Goal: Communication & Community: Answer question/provide support

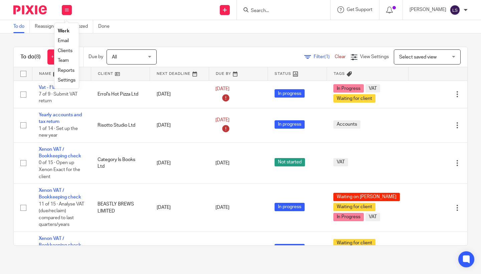
click at [63, 40] on link "Email" at bounding box center [63, 40] width 11 height 5
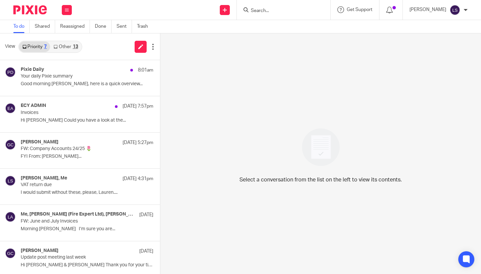
click at [73, 45] on div "13" at bounding box center [75, 46] width 5 height 5
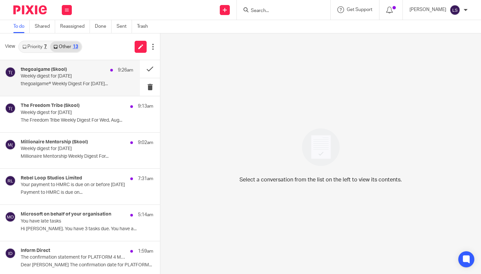
click at [72, 78] on p "Weekly digest for Wed, Aug 13 2025" at bounding box center [66, 76] width 90 height 6
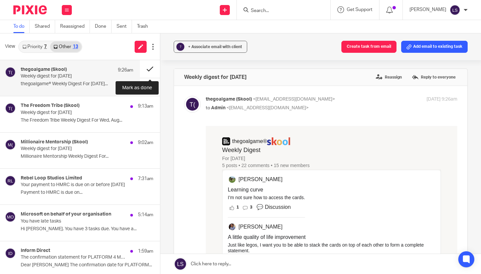
click at [147, 68] on button at bounding box center [150, 69] width 20 height 18
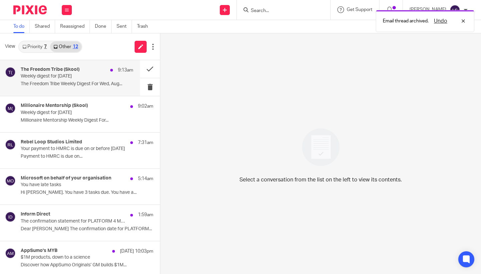
click at [86, 79] on div "The Freedom Tribe (Skool) 9:13am Weekly digest for Wed, Aug 13 2025 The Freedom…" at bounding box center [77, 78] width 113 height 22
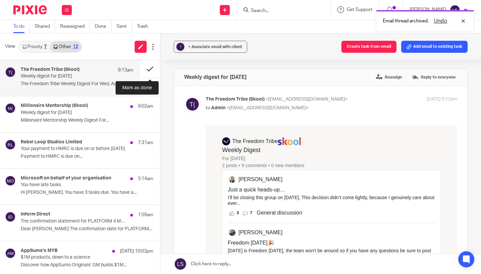
click at [152, 66] on button at bounding box center [150, 69] width 20 height 18
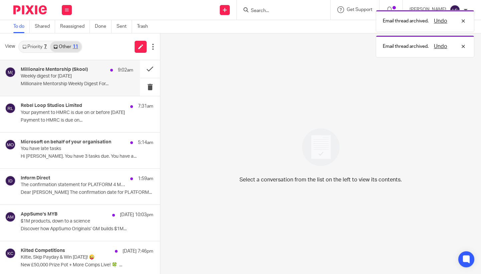
click at [87, 75] on p "Weekly digest for Wed, Aug 13 2025" at bounding box center [66, 76] width 90 height 6
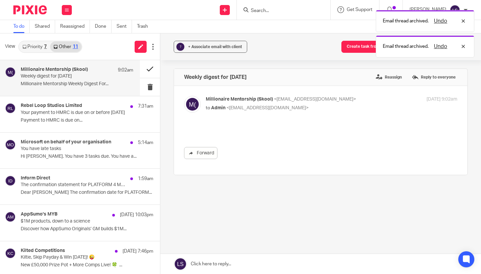
click at [152, 69] on button at bounding box center [150, 69] width 20 height 18
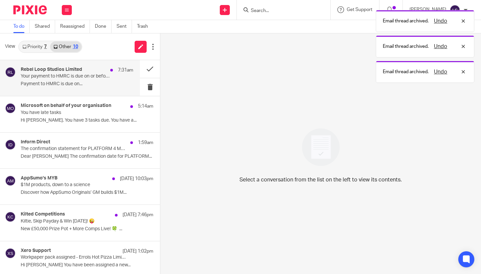
click at [94, 71] on div "Rebel Loop Studios Limited 7:31am" at bounding box center [77, 70] width 113 height 7
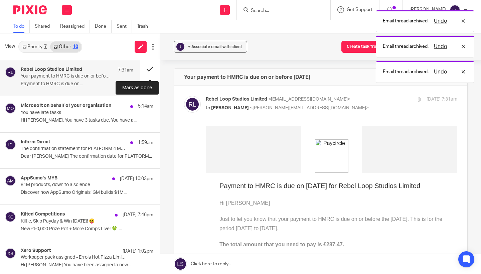
click at [142, 67] on button at bounding box center [150, 69] width 20 height 18
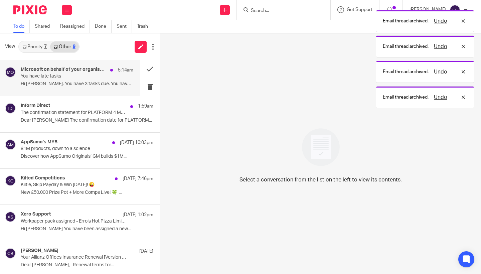
click at [89, 76] on p "You have late tasks" at bounding box center [66, 76] width 90 height 6
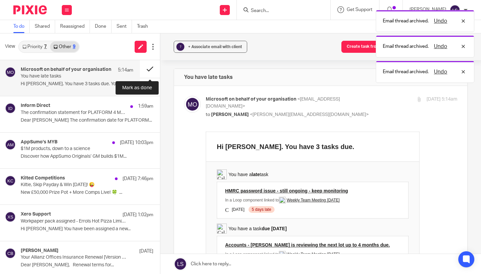
click at [147, 68] on button at bounding box center [150, 69] width 20 height 18
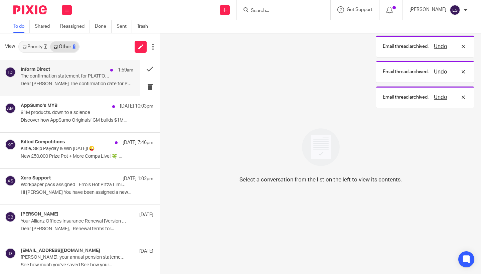
click at [85, 79] on p "The confirmation statement for PLATFORM 4 MEDITERRANEAN RESTAURANT LIMITED can …" at bounding box center [66, 76] width 90 height 6
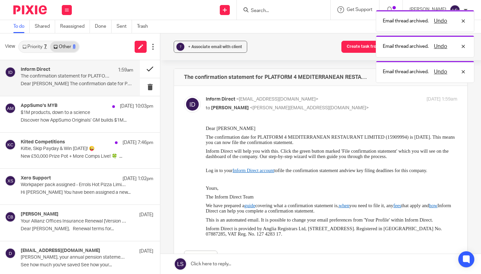
click at [145, 70] on button at bounding box center [150, 69] width 20 height 18
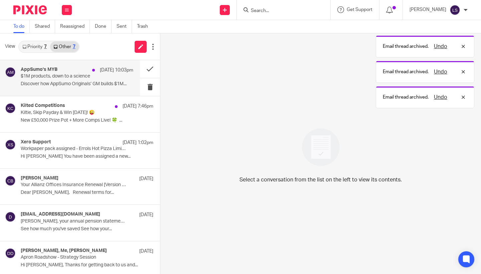
click at [90, 77] on p "$1M products, down to a science" at bounding box center [66, 76] width 90 height 6
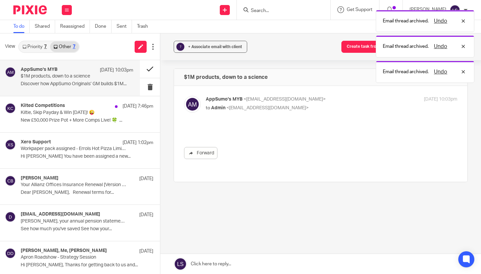
click at [147, 68] on button at bounding box center [150, 69] width 20 height 18
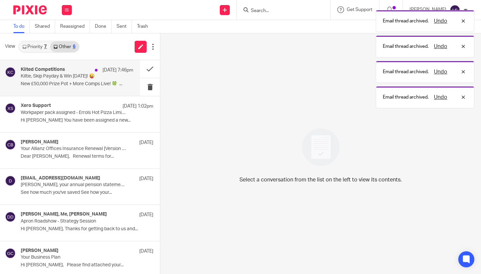
click at [92, 71] on div "19 Aug 7:46pm" at bounding box center [113, 70] width 42 height 7
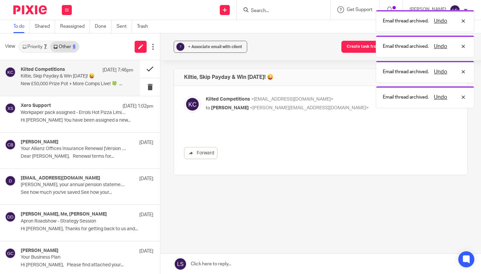
click at [141, 70] on button at bounding box center [150, 69] width 20 height 18
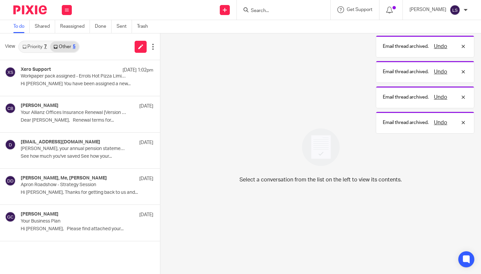
click at [45, 50] on link "Priority 7" at bounding box center [34, 46] width 31 height 11
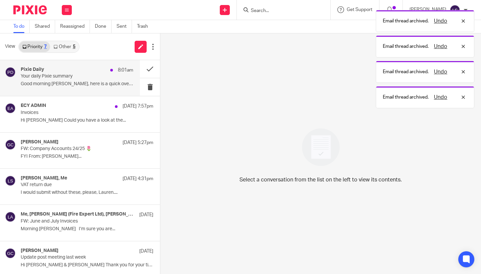
click at [56, 81] on div "Pixie Daily 8:01am Your daily Pixie summary Good morning Lauren, here is a quic…" at bounding box center [77, 78] width 113 height 22
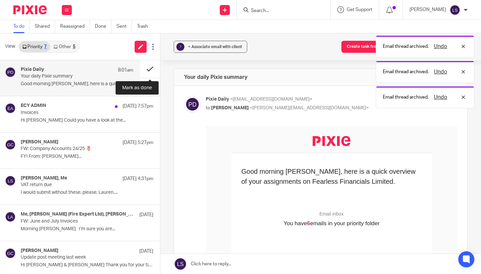
click at [148, 68] on button at bounding box center [150, 69] width 20 height 18
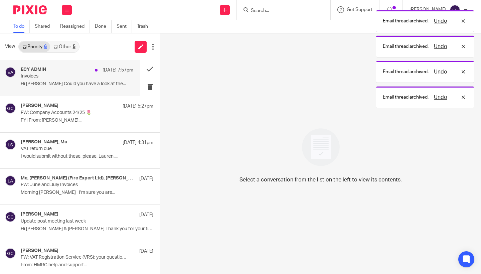
click at [70, 75] on p "Invoices" at bounding box center [66, 76] width 90 height 6
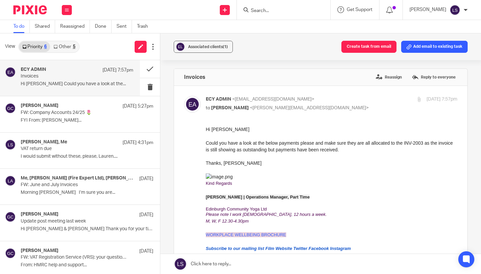
click at [335, 103] on div "ECY ADMIN <admin@edinburghcommunityyoga.co.uk> to Lauren Simmons <lauren@fearle…" at bounding box center [290, 103] width 168 height 15
checkbox input "false"
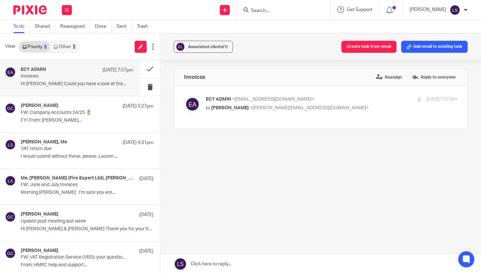
click at [235, 265] on link at bounding box center [320, 264] width 321 height 20
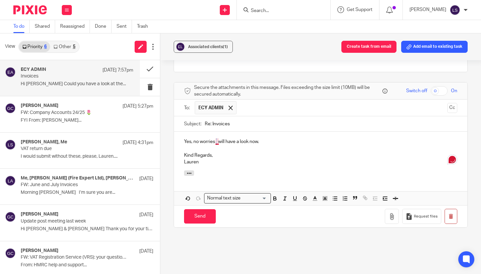
click at [217, 145] on p "Yes, no worries I will have a look now." at bounding box center [320, 141] width 273 height 7
click at [193, 145] on p "Yes, no worries, I will have a look now." at bounding box center [320, 141] width 273 height 7
click at [213, 170] on div "Yes no worries, I will have a look now. Kind Regards, Lauren" at bounding box center [320, 151] width 293 height 39
click at [201, 216] on input "Send" at bounding box center [200, 216] width 32 height 14
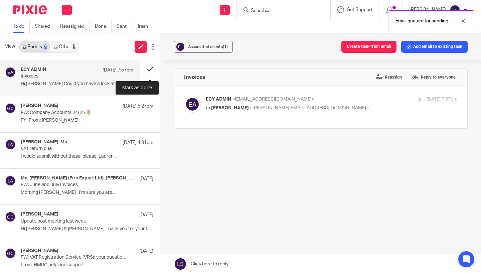
click at [151, 69] on button at bounding box center [150, 69] width 20 height 18
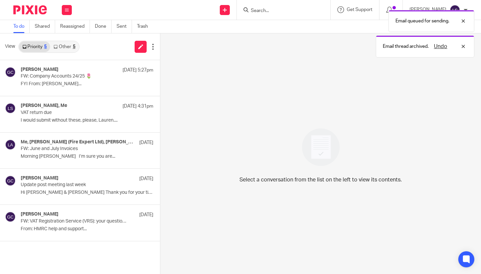
click at [65, 48] on link "Other 5" at bounding box center [64, 46] width 28 height 11
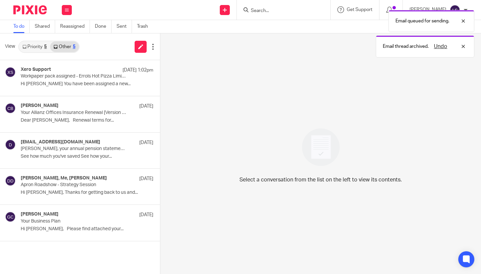
click at [42, 49] on link "Priority 5" at bounding box center [34, 46] width 31 height 11
